Goal: Information Seeking & Learning: Learn about a topic

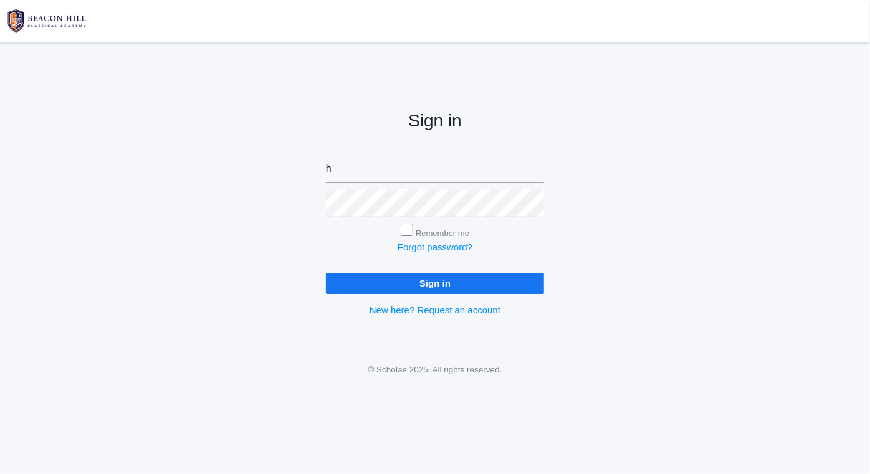
type input "[PERSON_NAME][EMAIL_ADDRESS][PERSON_NAME][DOMAIN_NAME]"
click at [401, 225] on input "Remember me" at bounding box center [407, 230] width 12 height 12
checkbox input "true"
click at [449, 280] on input "Sign in" at bounding box center [435, 283] width 218 height 21
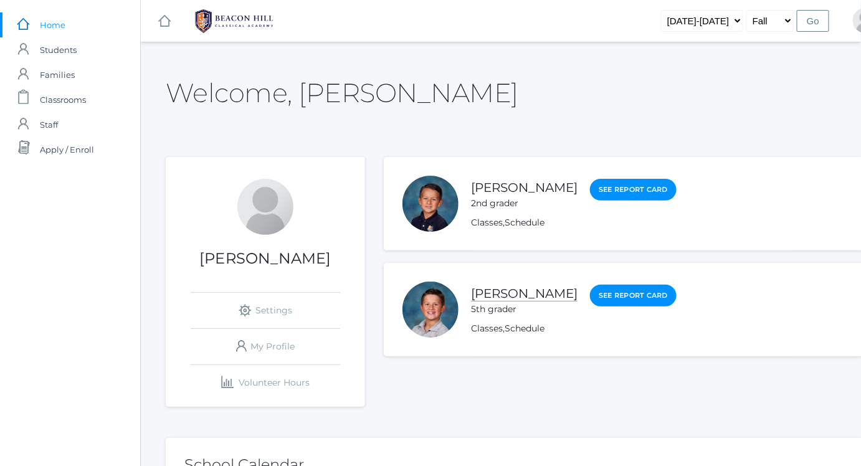
click at [509, 302] on link "[PERSON_NAME]" at bounding box center [524, 294] width 107 height 16
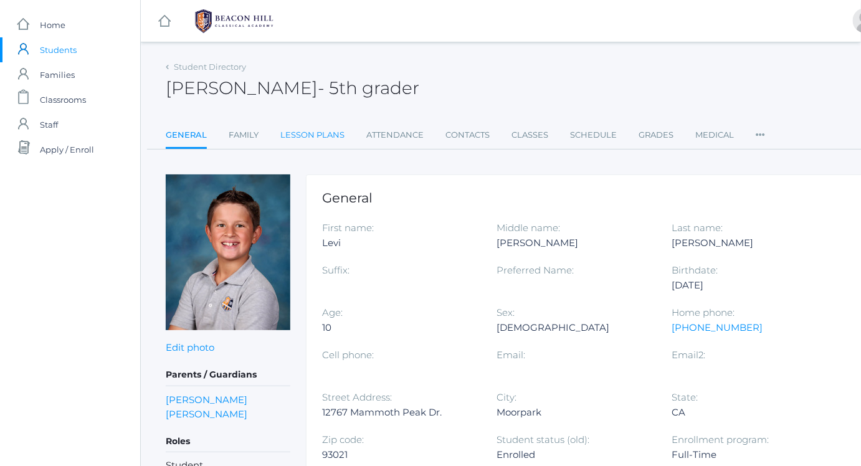
click at [310, 133] on link "Lesson Plans" at bounding box center [312, 135] width 64 height 25
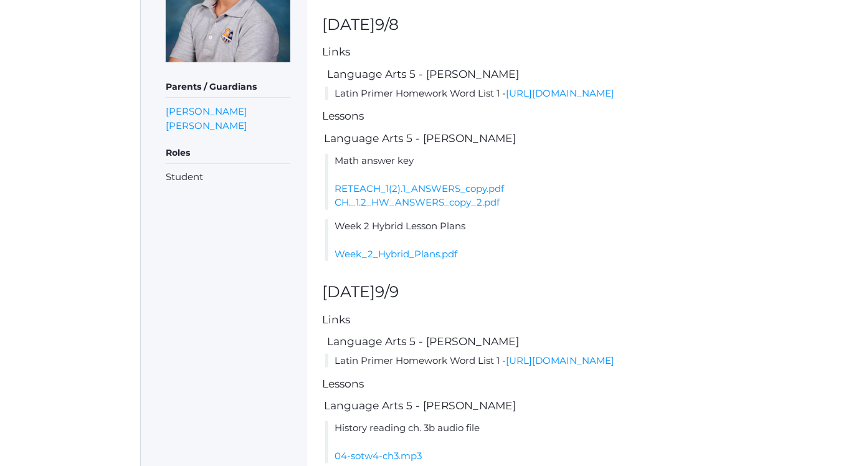
scroll to position [270, 0]
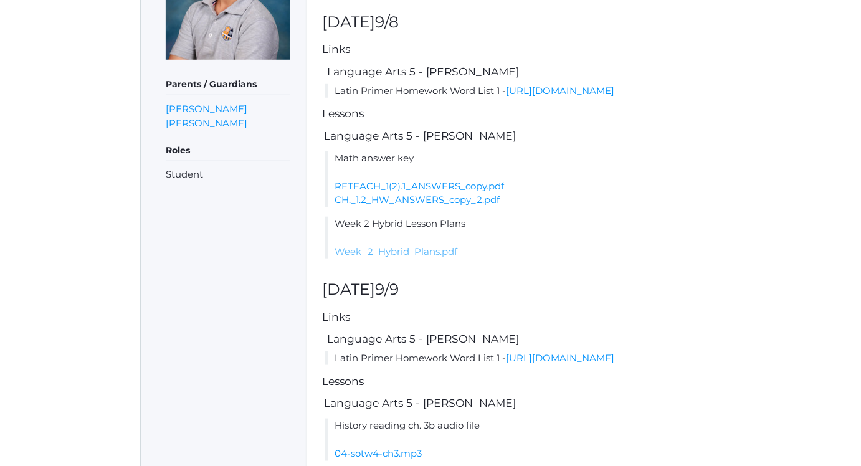
click at [457, 257] on link "Week_2_Hybrid_Plans.pdf" at bounding box center [396, 251] width 123 height 12
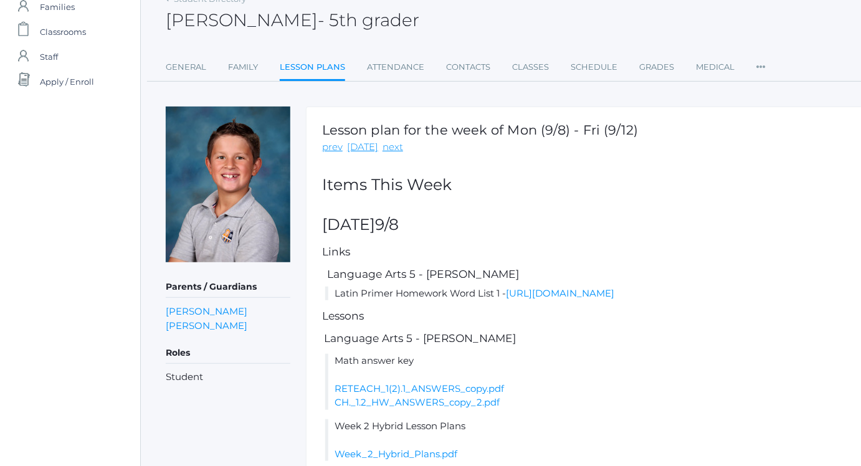
scroll to position [67, 0]
click at [340, 156] on link "prev" at bounding box center [332, 148] width 21 height 14
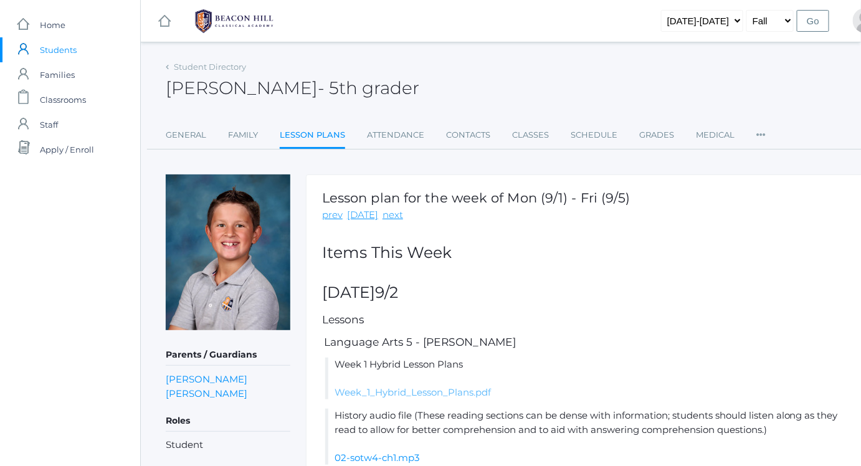
click at [447, 398] on link "Week_1_Hybrid_Lesson_Plans.pdf" at bounding box center [413, 392] width 156 height 12
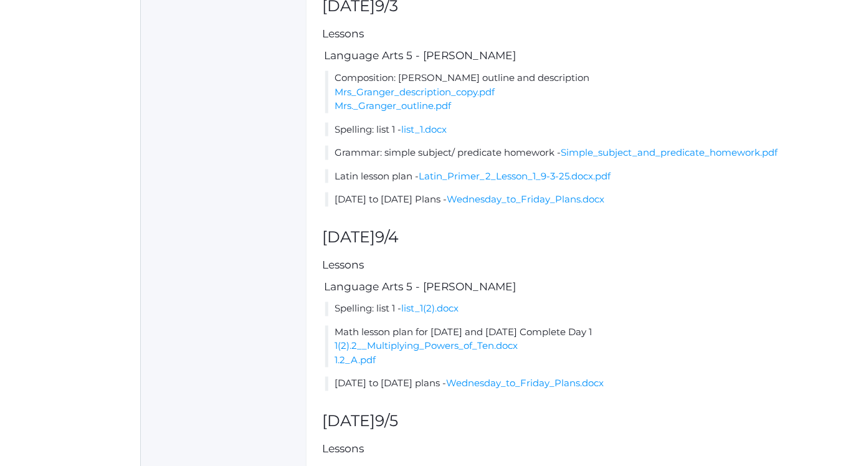
scroll to position [490, 0]
click at [437, 135] on link "list_1.docx" at bounding box center [423, 129] width 45 height 12
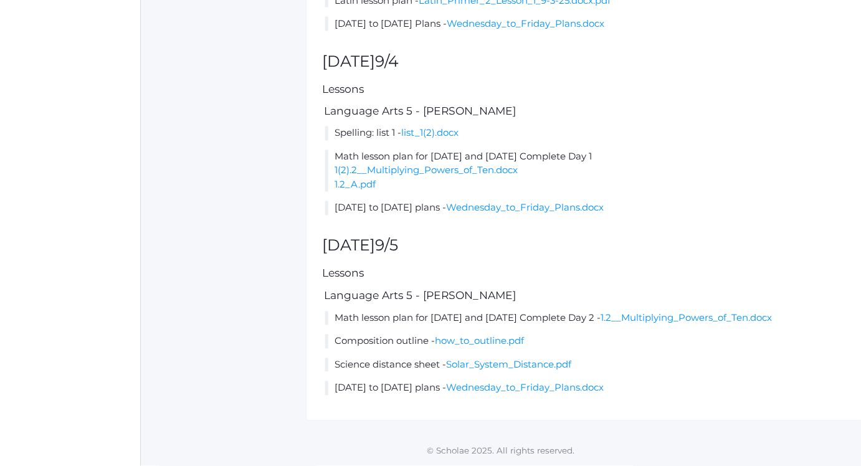
scroll to position [748, 0]
click at [523, 384] on link "Wednesday_to_Friday_Plans.docx" at bounding box center [525, 388] width 158 height 12
